Goal: Task Accomplishment & Management: Use online tool/utility

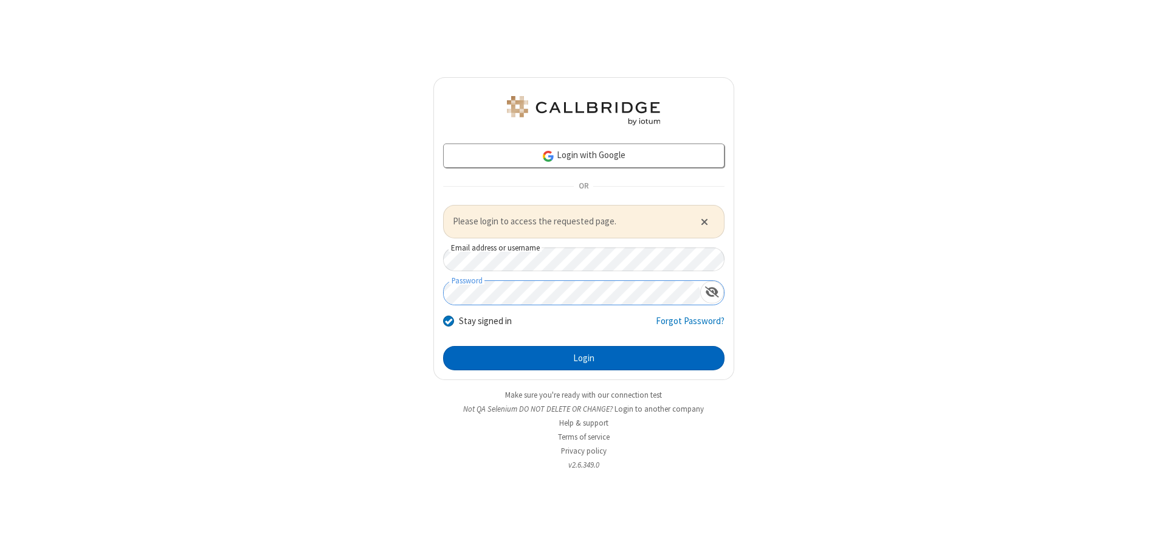
click at [584, 357] on button "Login" at bounding box center [583, 358] width 281 height 24
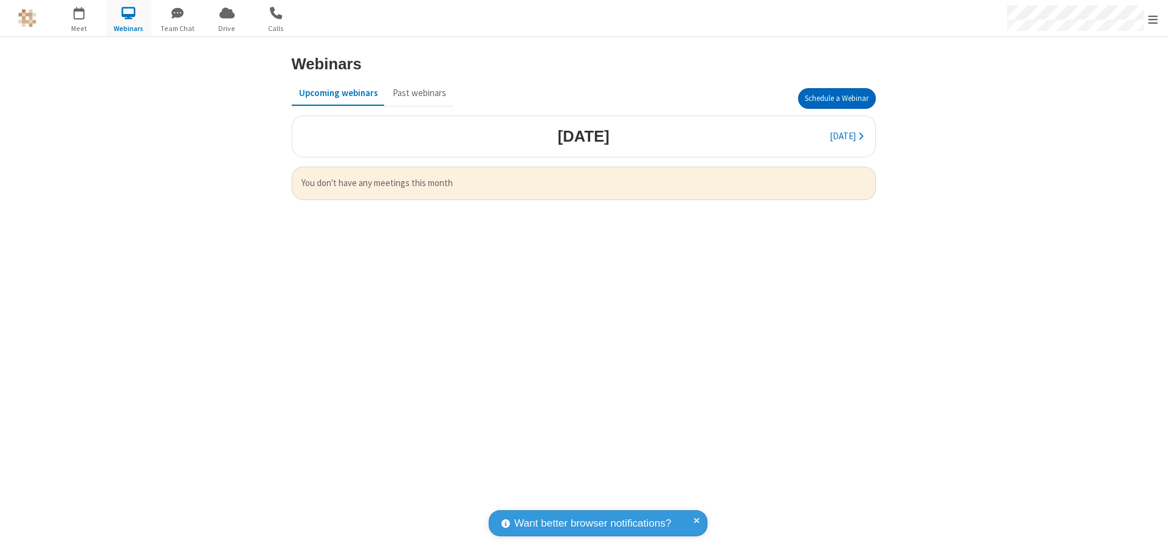
click at [836, 98] on button "Schedule a Webinar" at bounding box center [837, 98] width 78 height 21
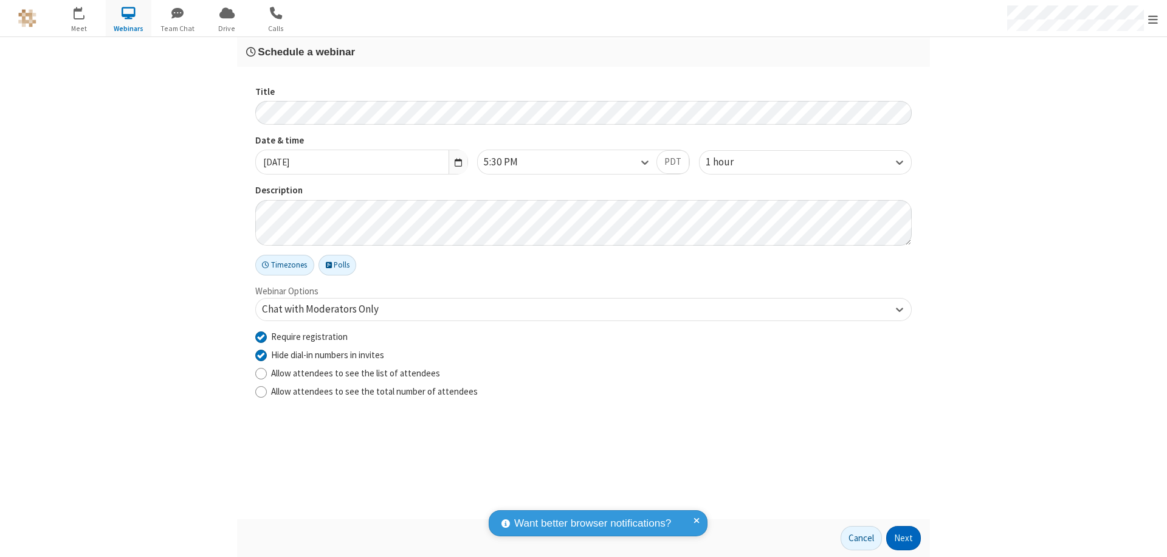
click at [261, 336] on input "Require registration" at bounding box center [261, 336] width 12 height 13
checkbox input "false"
click at [904, 538] on button "Next" at bounding box center [903, 538] width 35 height 24
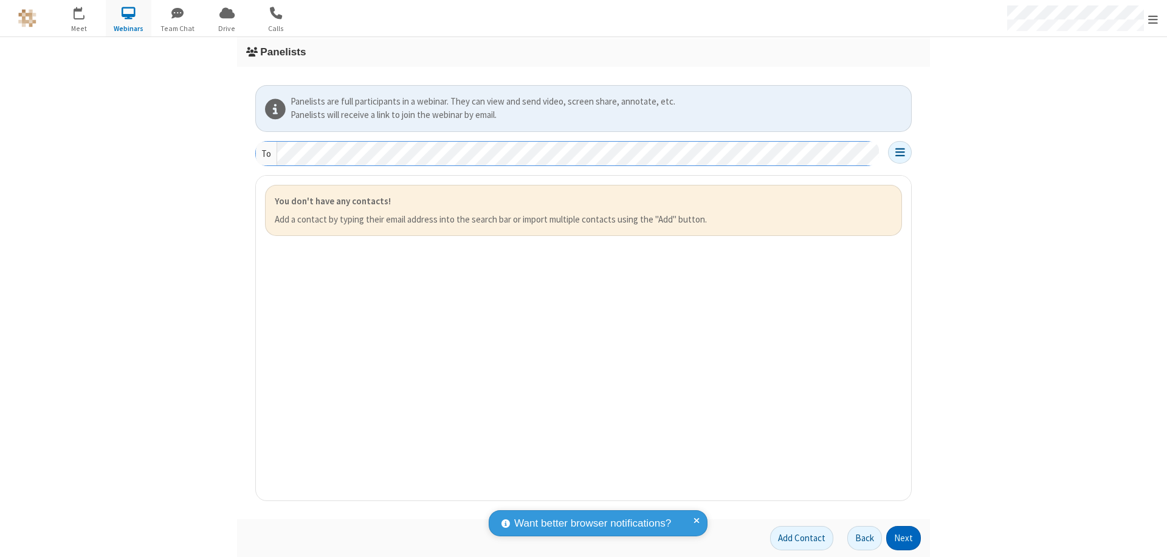
click at [904, 538] on button "Next" at bounding box center [903, 538] width 35 height 24
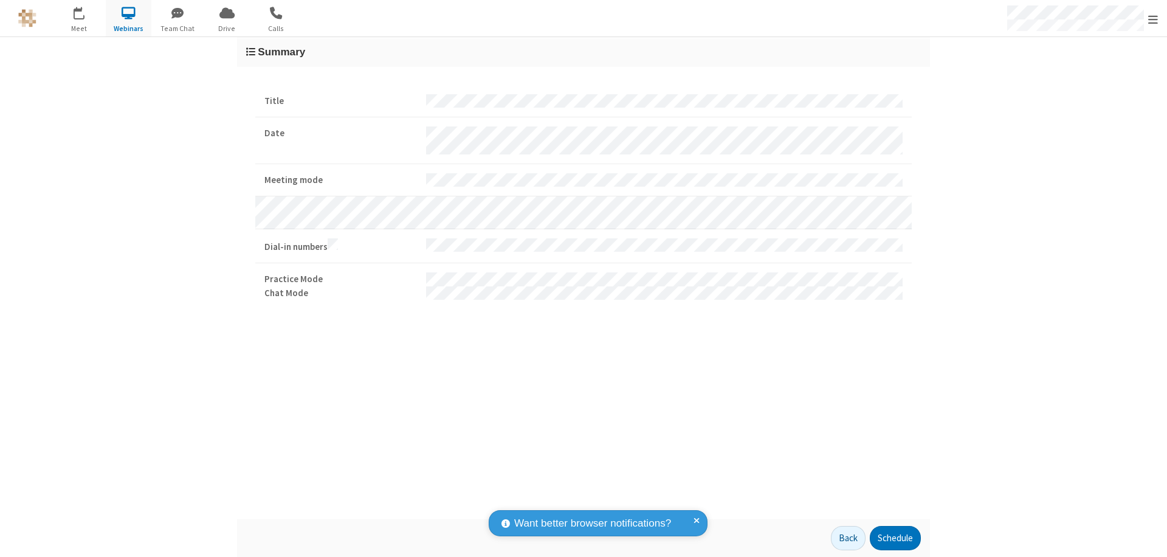
click at [895, 538] on button "Schedule" at bounding box center [895, 538] width 51 height 24
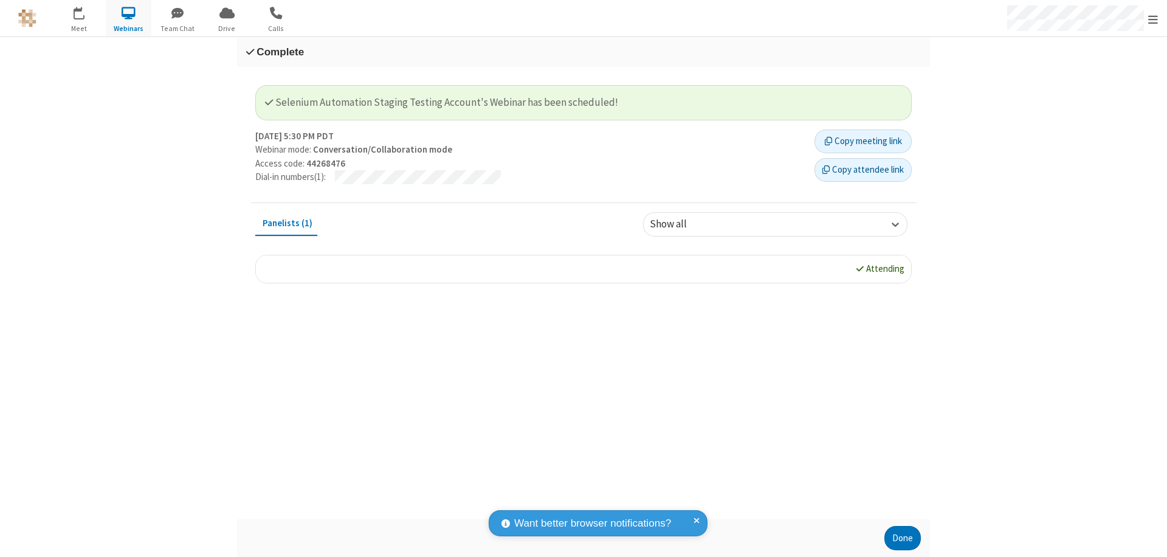
click at [903, 538] on button "Done" at bounding box center [902, 538] width 36 height 24
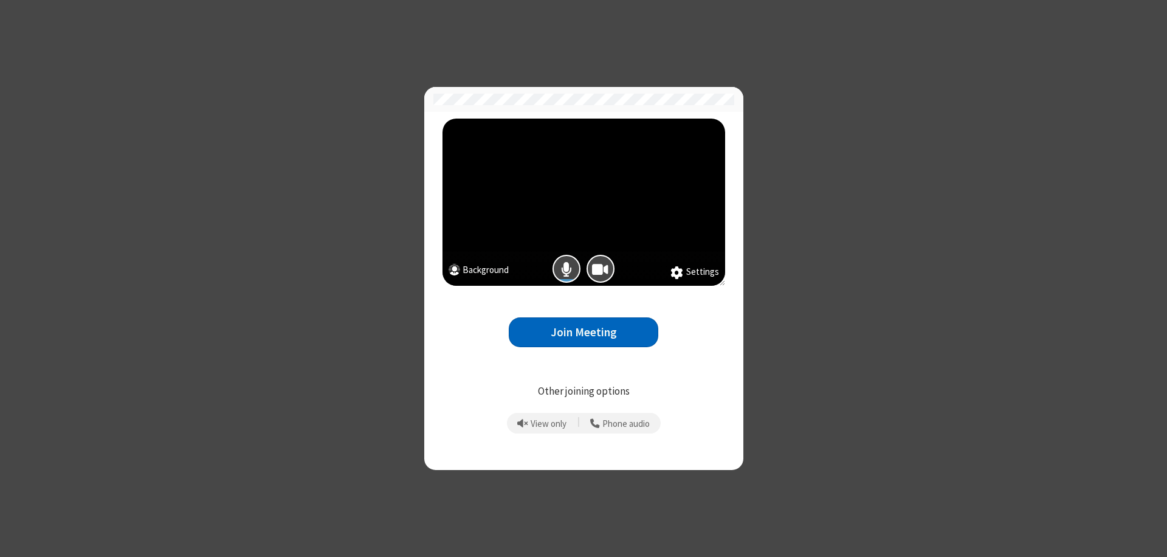
click at [584, 332] on button "Join Meeting" at bounding box center [584, 332] width 150 height 30
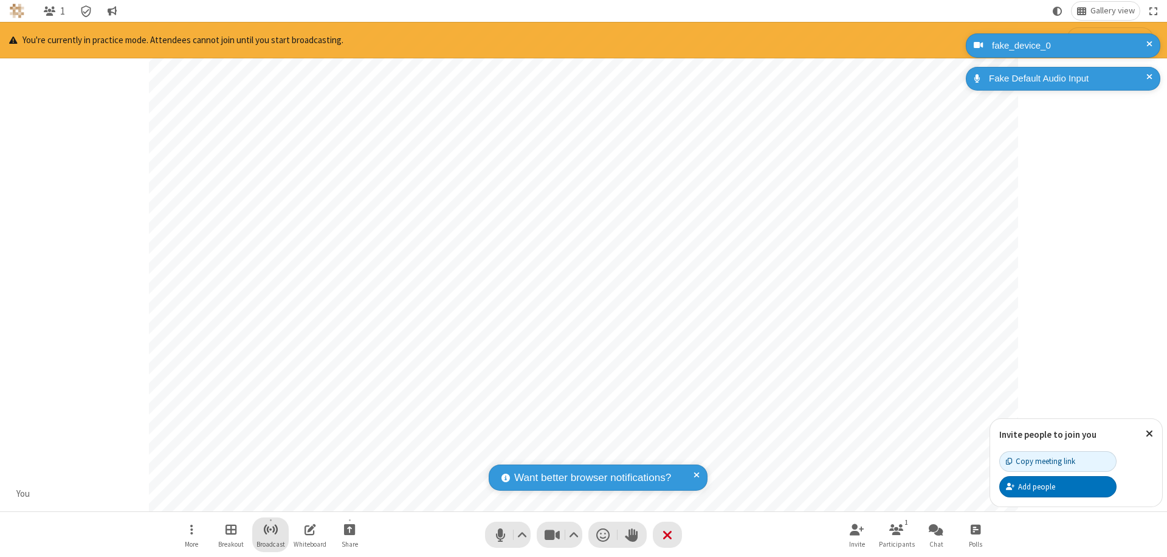
click at [270, 529] on span "Start broadcast" at bounding box center [270, 529] width 15 height 15
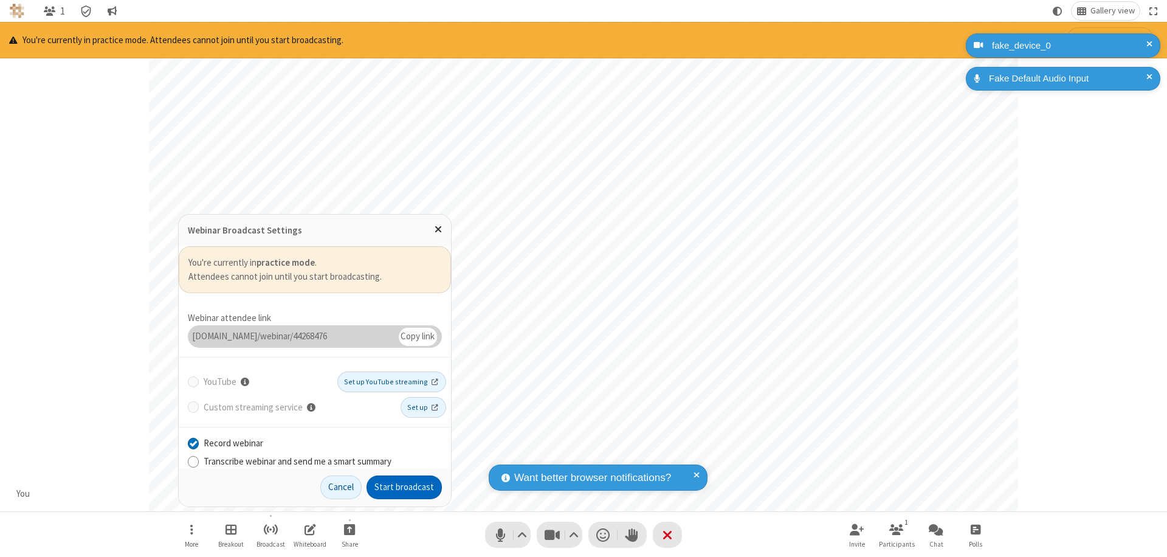
click at [404, 487] on button "Start broadcast" at bounding box center [404, 487] width 75 height 24
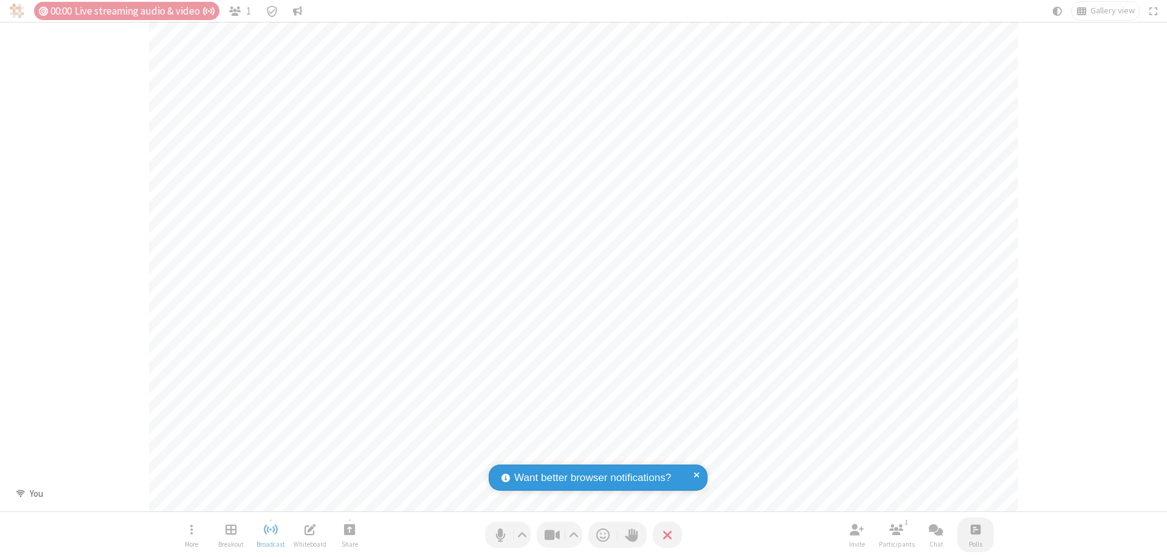
click at [975, 529] on span "Open poll" at bounding box center [976, 529] width 10 height 15
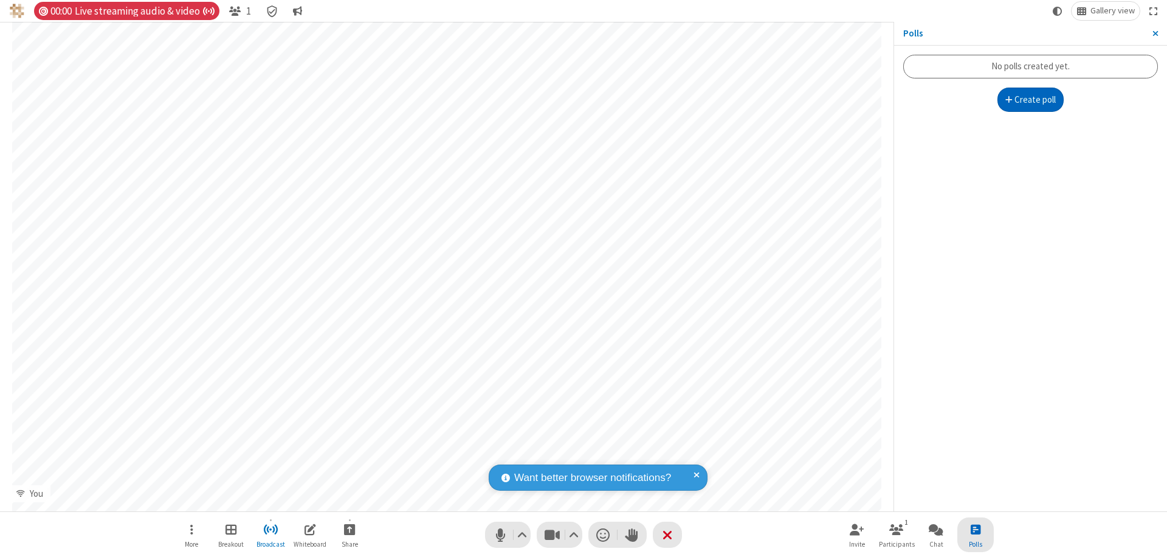
click at [1030, 100] on button "Create poll" at bounding box center [1030, 100] width 67 height 24
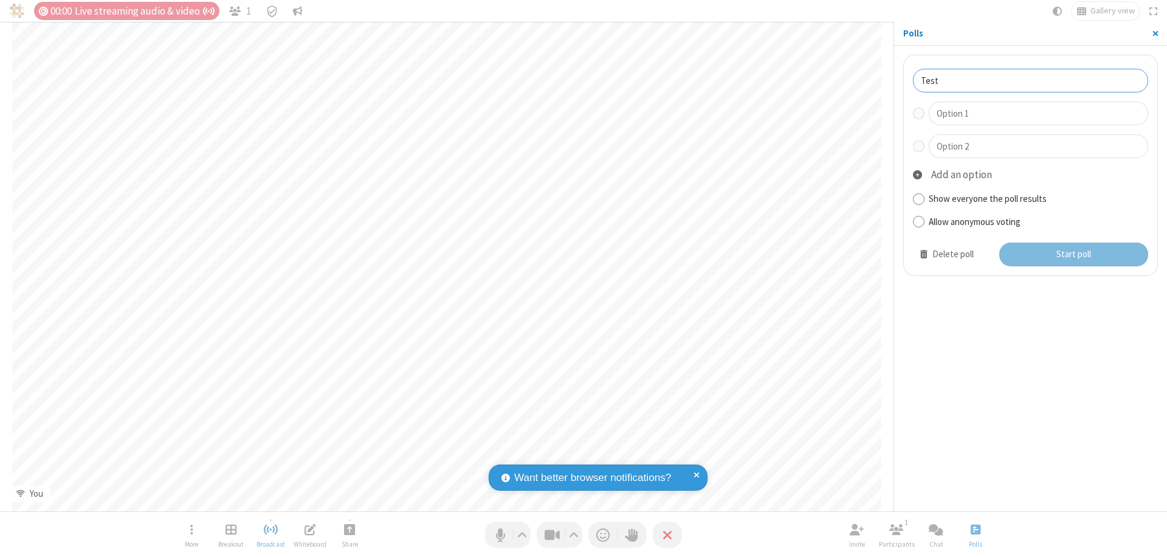
type input "Test"
type input "Yes"
type input "No"
click at [1073, 254] on button "Start poll" at bounding box center [1074, 255] width 150 height 24
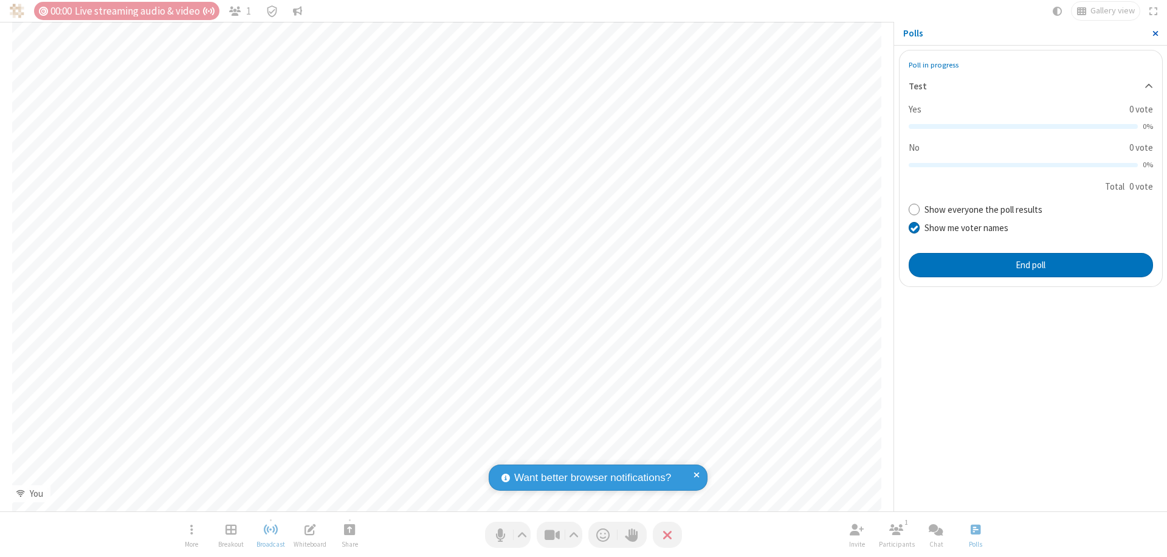
click at [1155, 33] on span "Close sidebar" at bounding box center [1155, 34] width 6 height 10
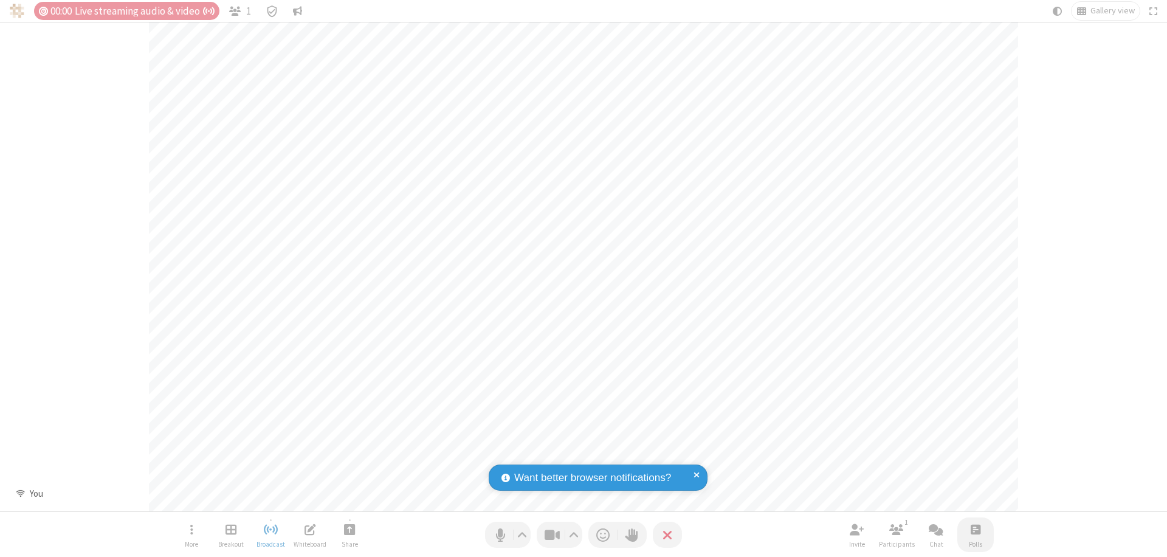
click at [975, 529] on span "Open poll" at bounding box center [976, 529] width 10 height 15
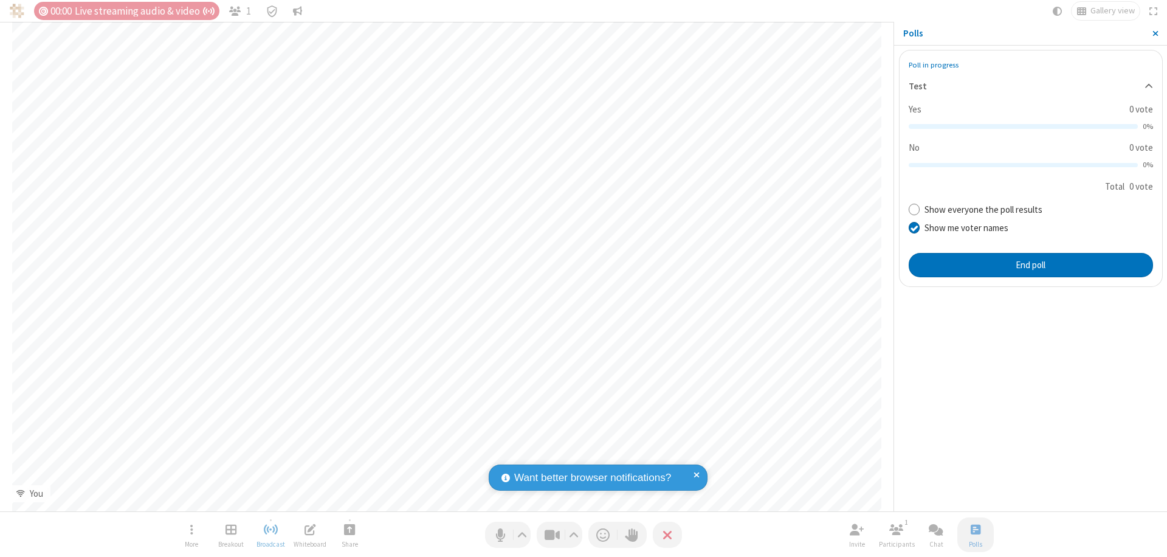
click at [1030, 264] on button "End poll" at bounding box center [1031, 265] width 244 height 24
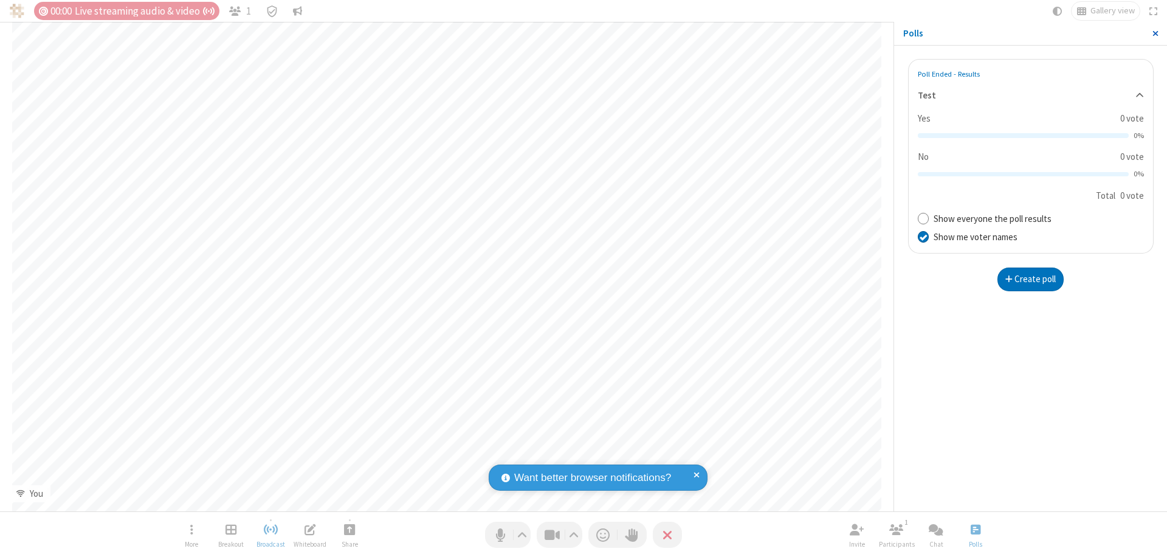
click at [1155, 33] on span "Close sidebar" at bounding box center [1155, 34] width 6 height 10
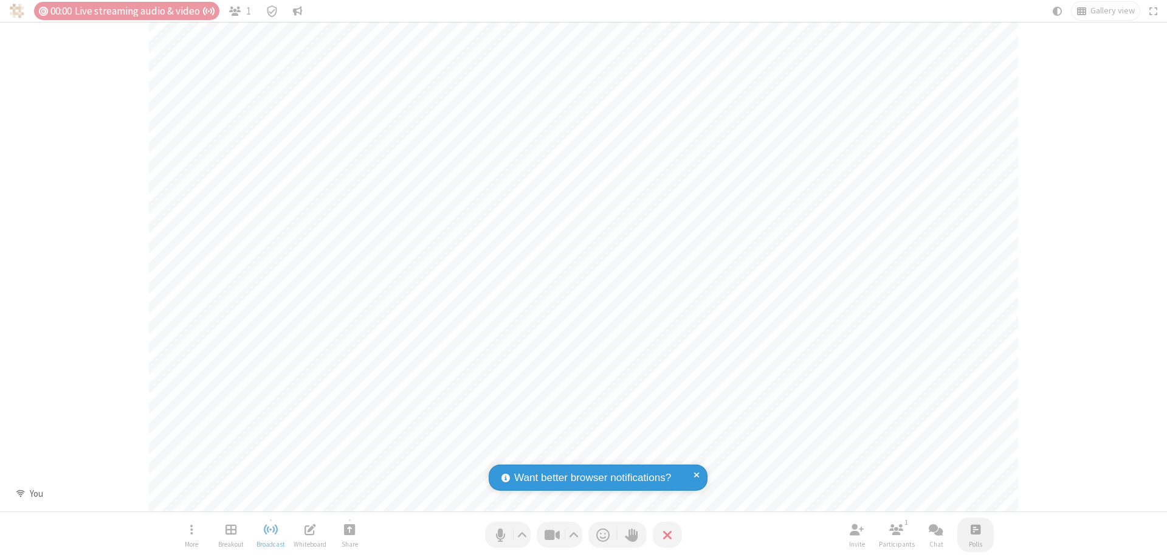
click at [975, 529] on span "Open poll" at bounding box center [976, 529] width 10 height 15
